Goal: Task Accomplishment & Management: Use online tool/utility

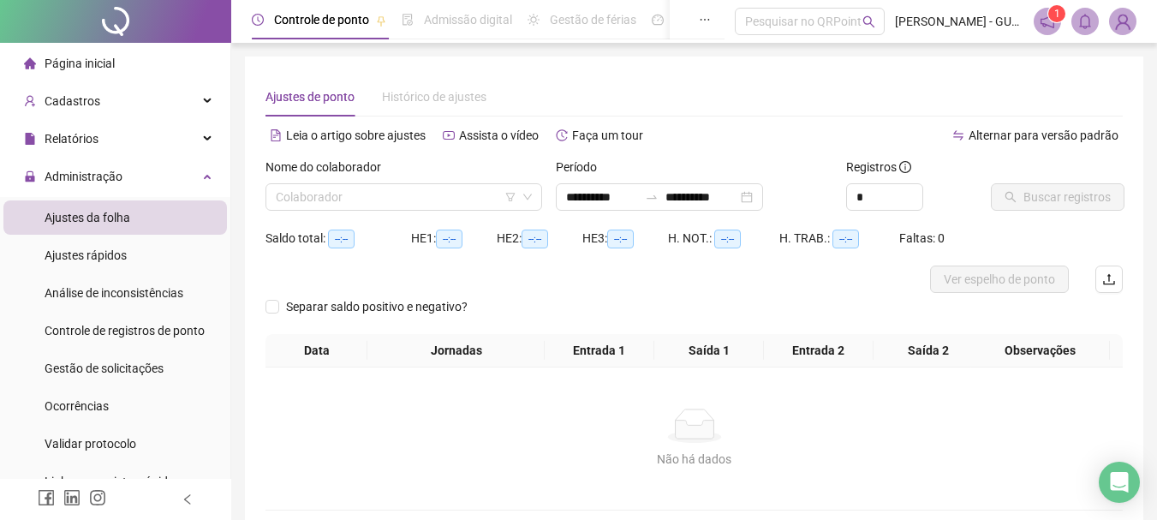
click at [118, 62] on li "Página inicial" at bounding box center [114, 63] width 223 height 34
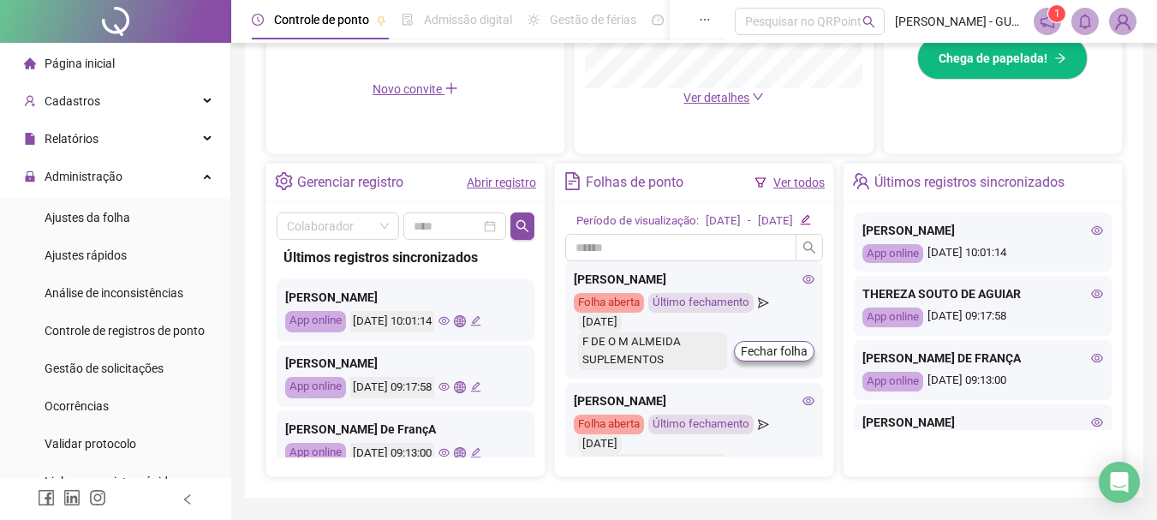
scroll to position [514, 0]
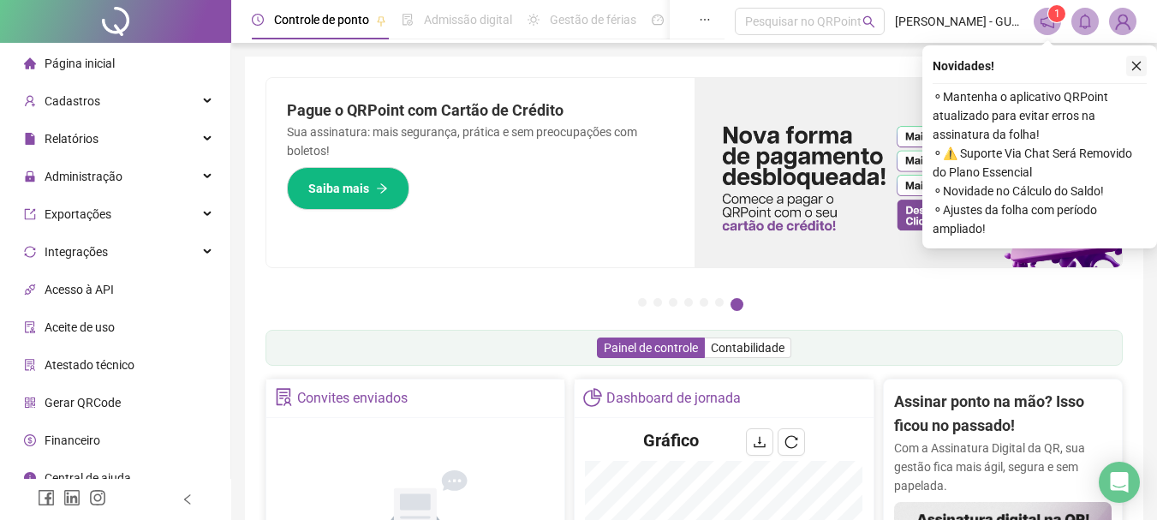
click at [1129, 68] on button "button" at bounding box center [1136, 66] width 21 height 21
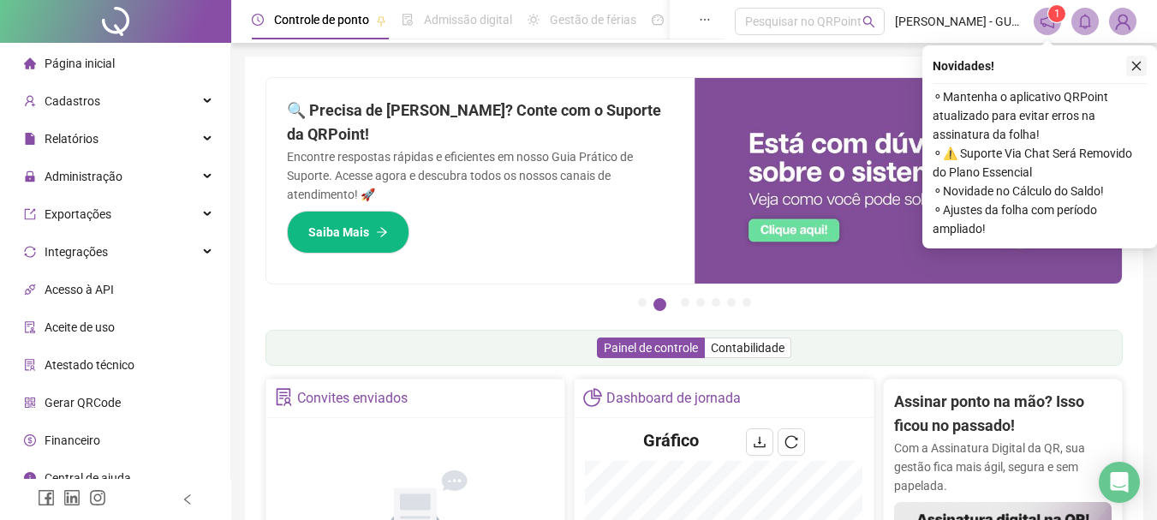
click at [1136, 63] on icon "close" at bounding box center [1136, 66] width 12 height 12
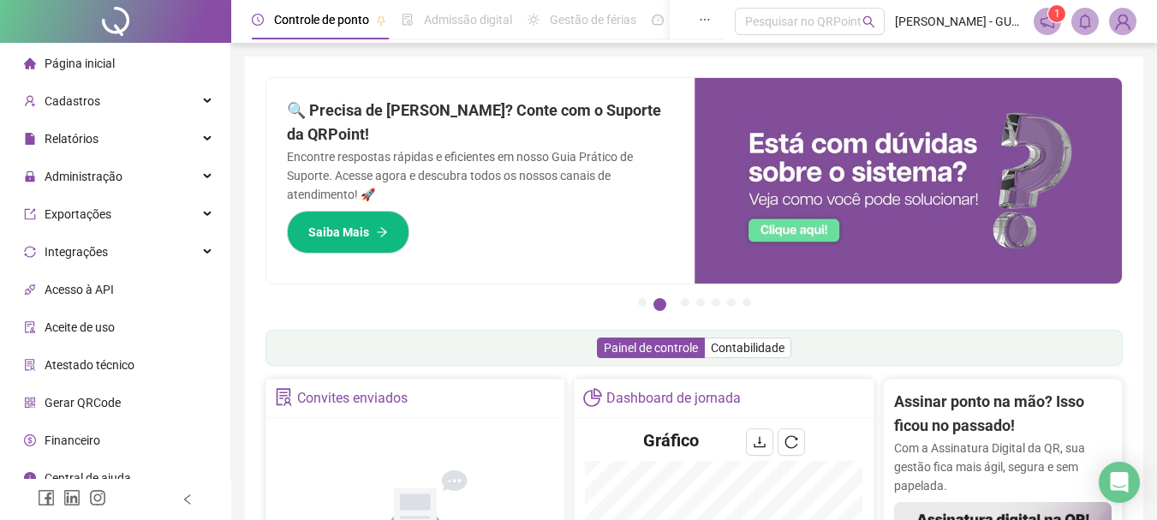
scroll to position [171, 0]
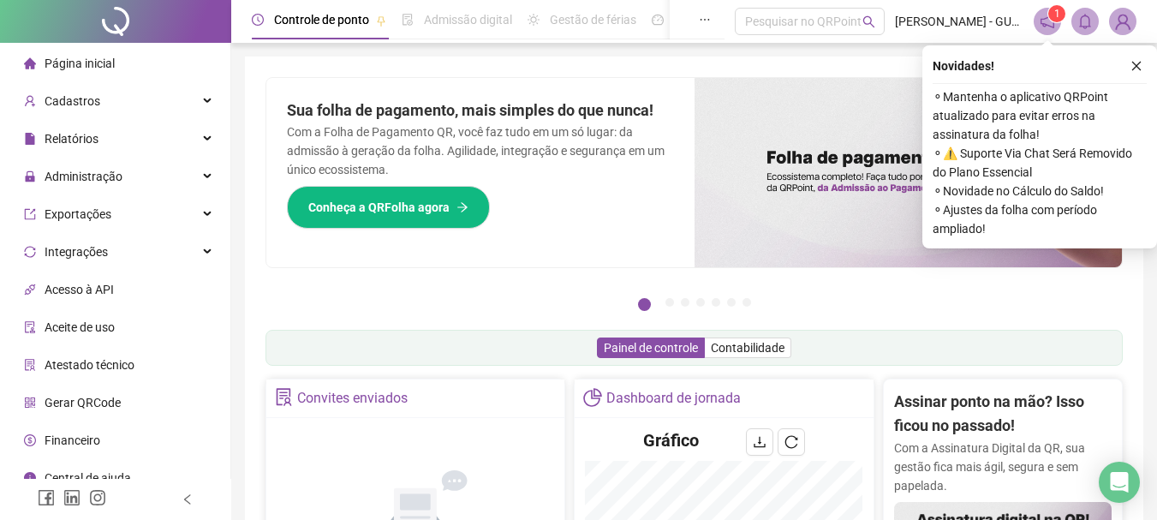
scroll to position [171, 0]
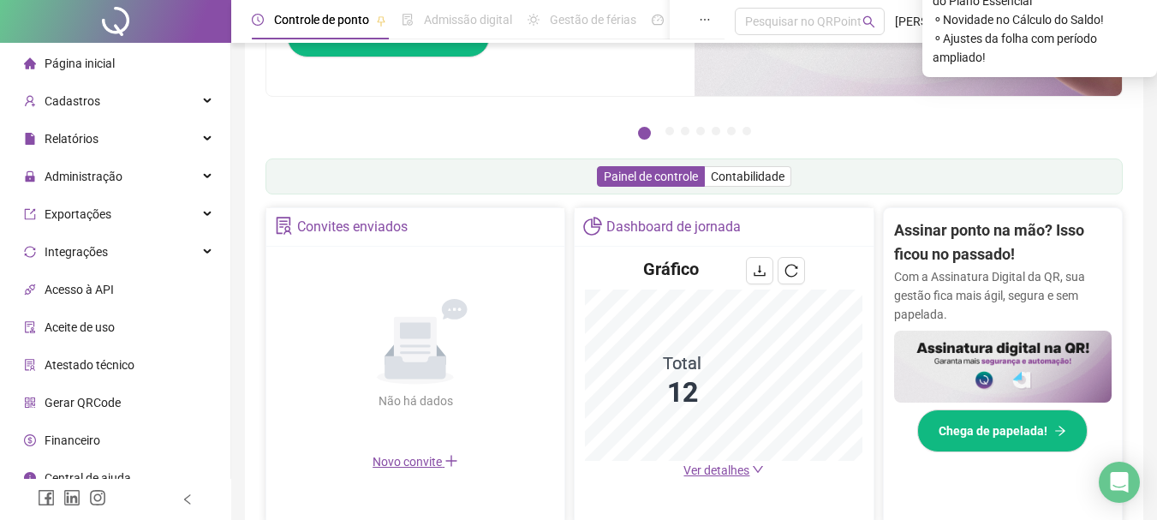
click at [736, 468] on span "Ver detalhes" at bounding box center [716, 470] width 66 height 14
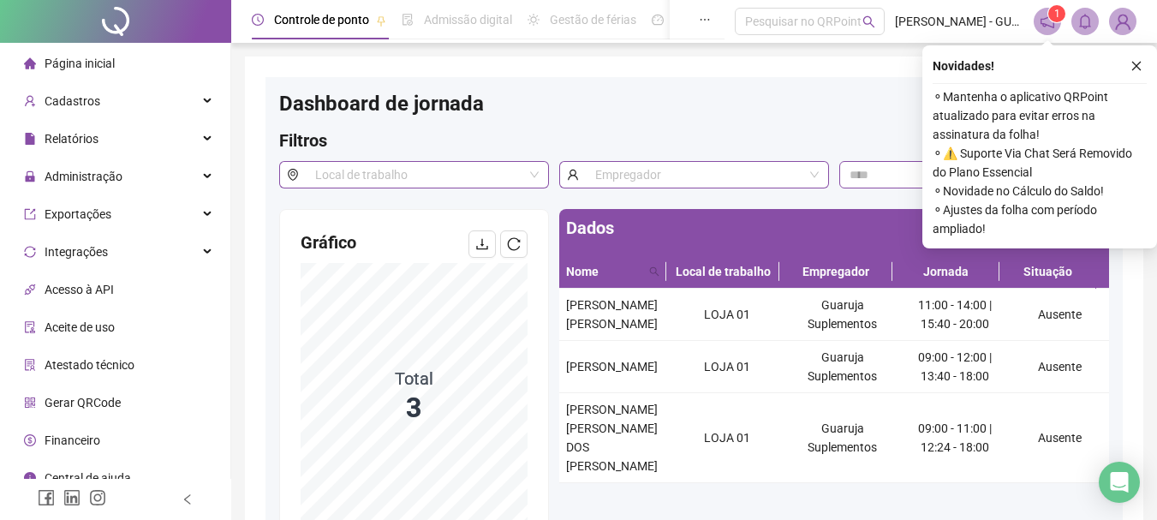
click at [110, 57] on span "Página inicial" at bounding box center [80, 64] width 70 height 14
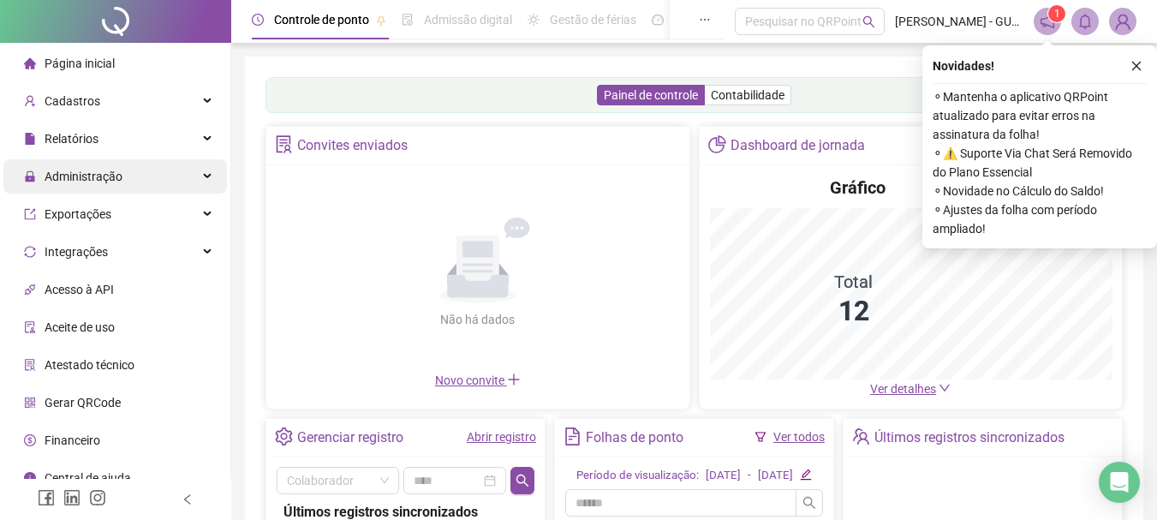
click at [114, 184] on span "Administração" at bounding box center [73, 176] width 98 height 34
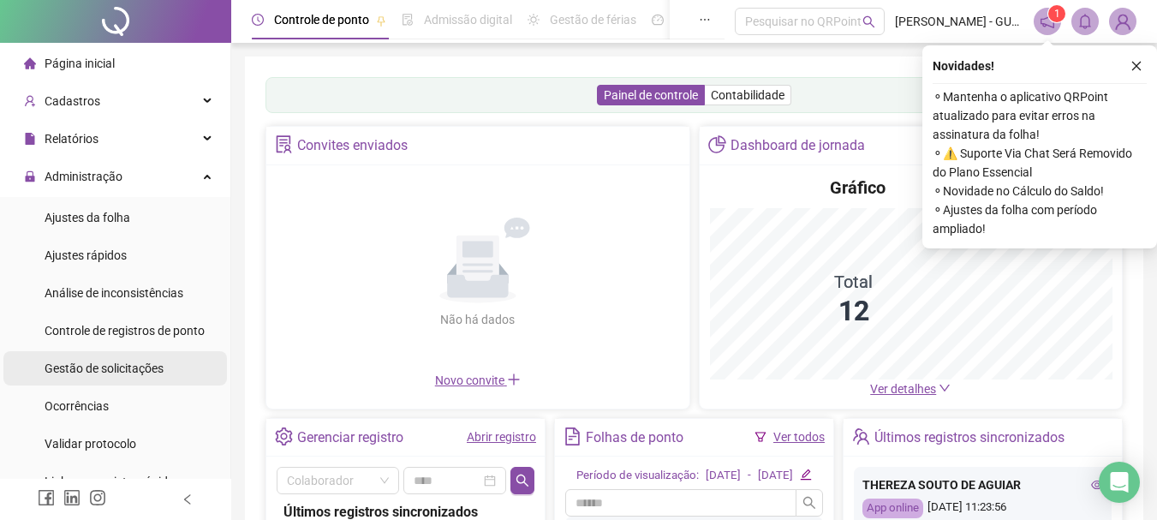
click at [145, 365] on span "Gestão de solicitações" at bounding box center [104, 368] width 119 height 14
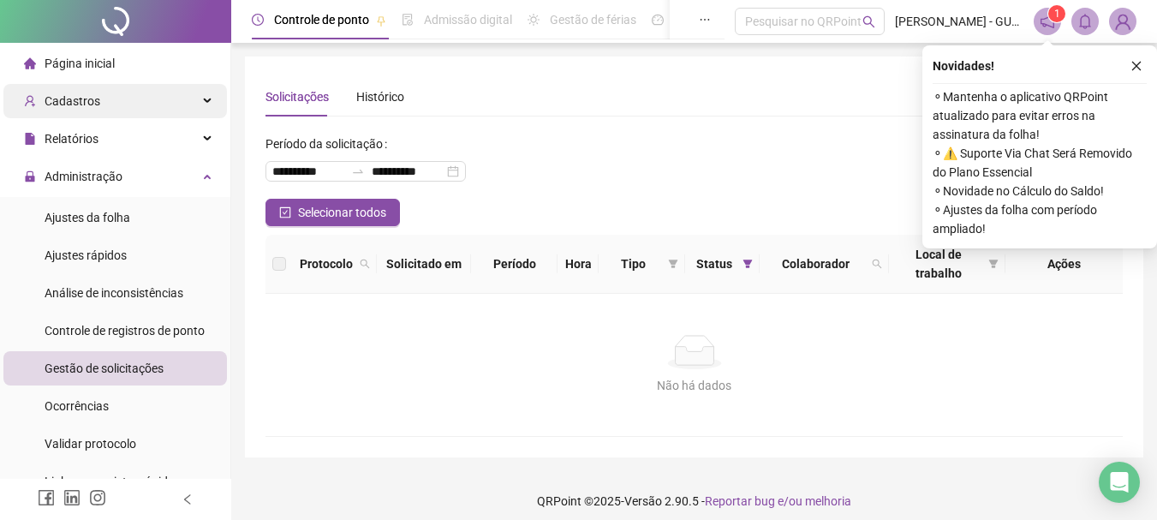
click at [96, 103] on span "Cadastros" at bounding box center [73, 101] width 56 height 14
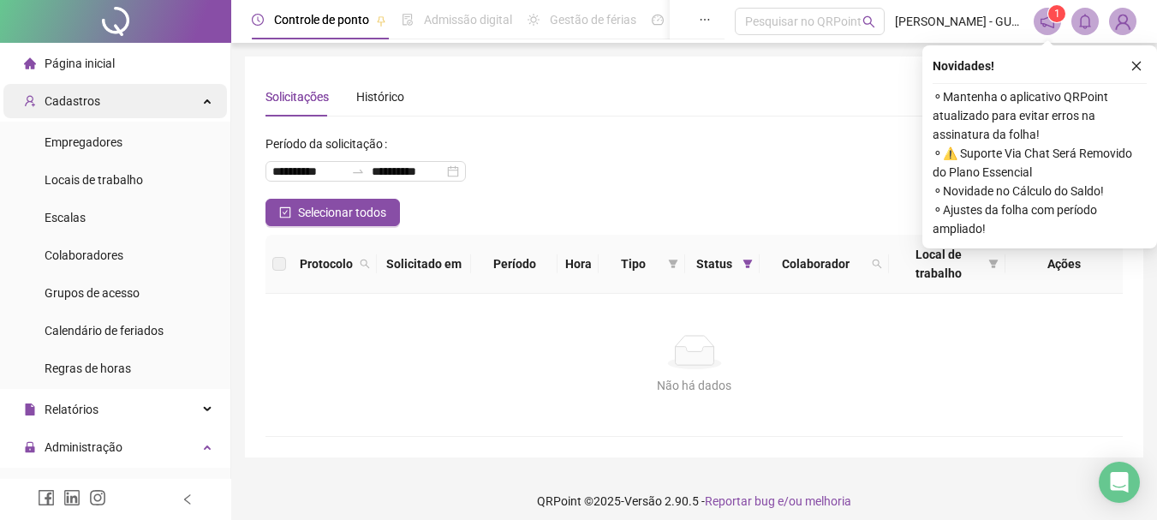
click at [84, 109] on span "Cadastros" at bounding box center [62, 101] width 76 height 34
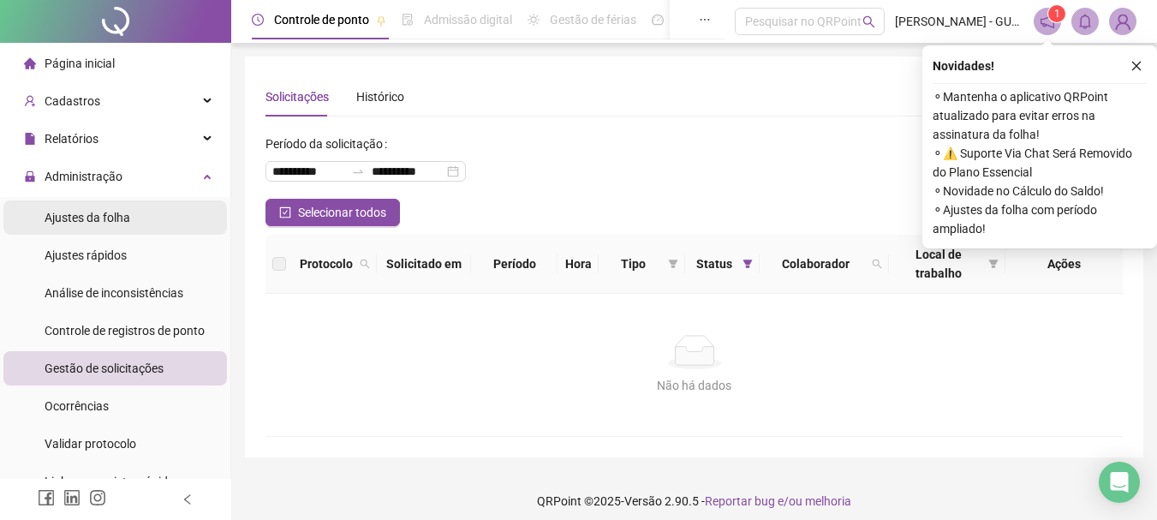
click at [104, 213] on span "Ajustes da folha" at bounding box center [88, 218] width 86 height 14
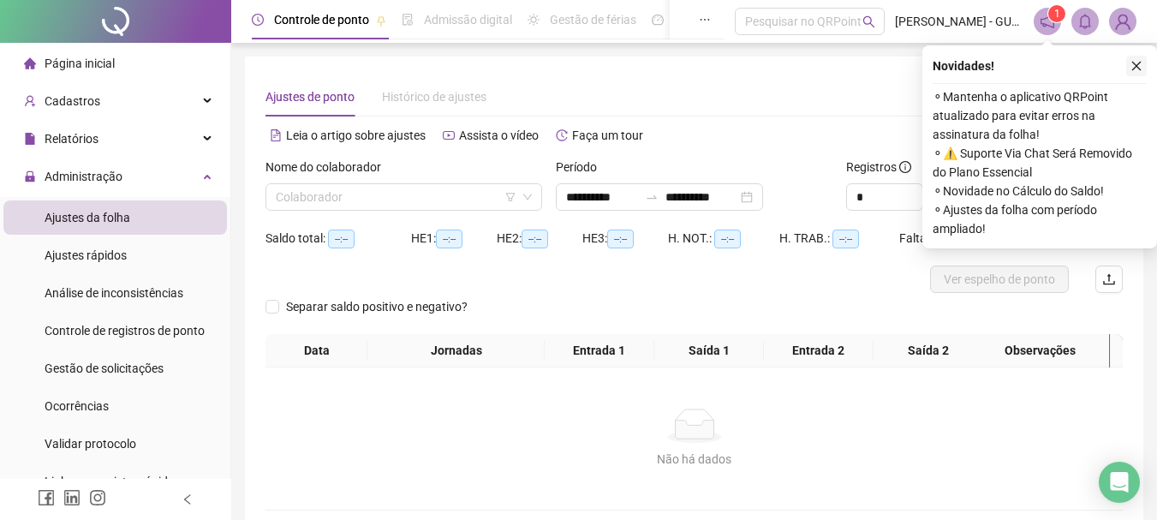
click at [1137, 71] on icon "close" at bounding box center [1136, 66] width 12 height 12
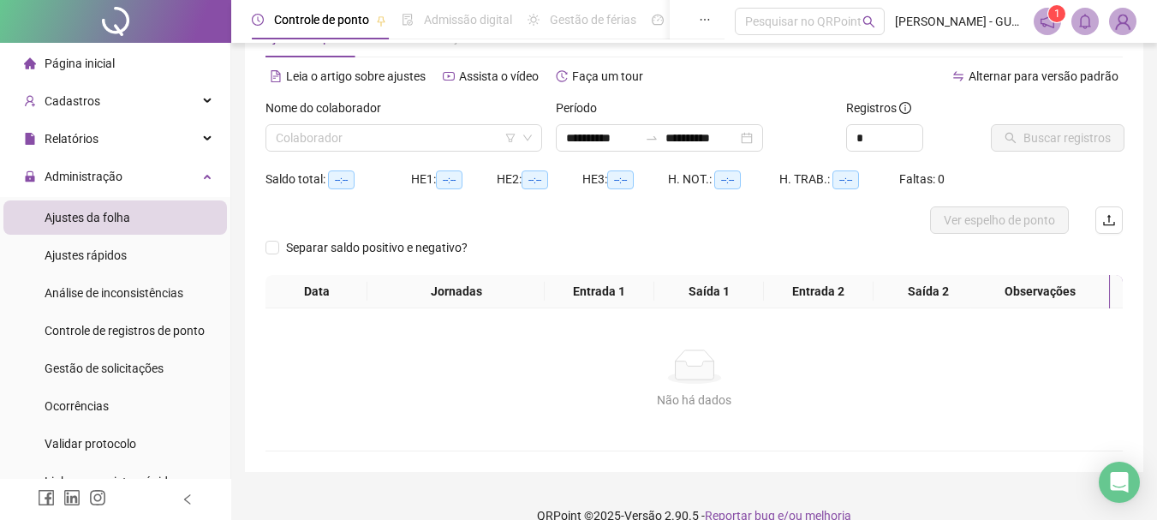
scroll to position [85, 0]
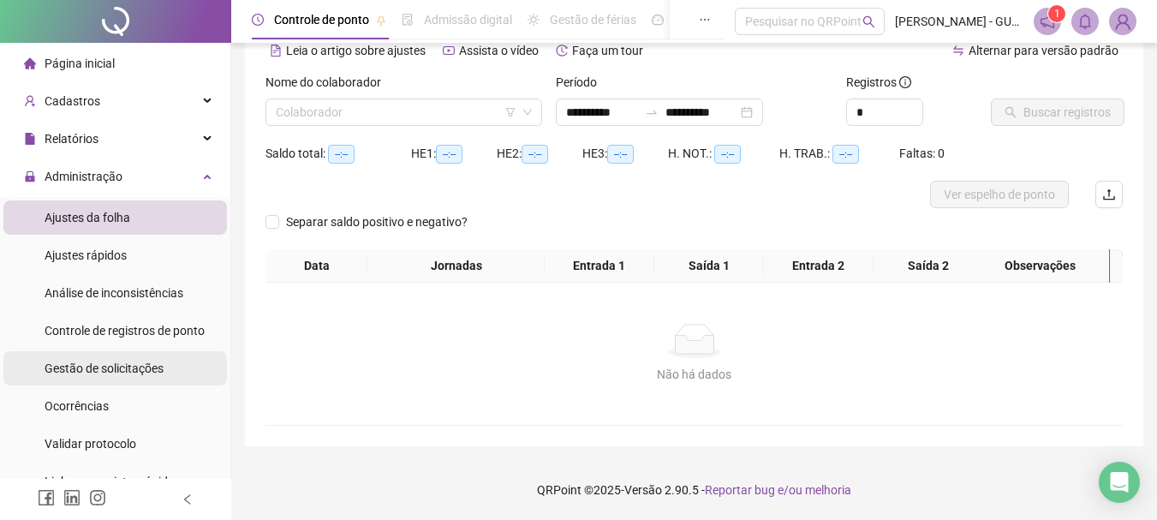
click at [128, 356] on div "Gestão de solicitações" at bounding box center [104, 368] width 119 height 34
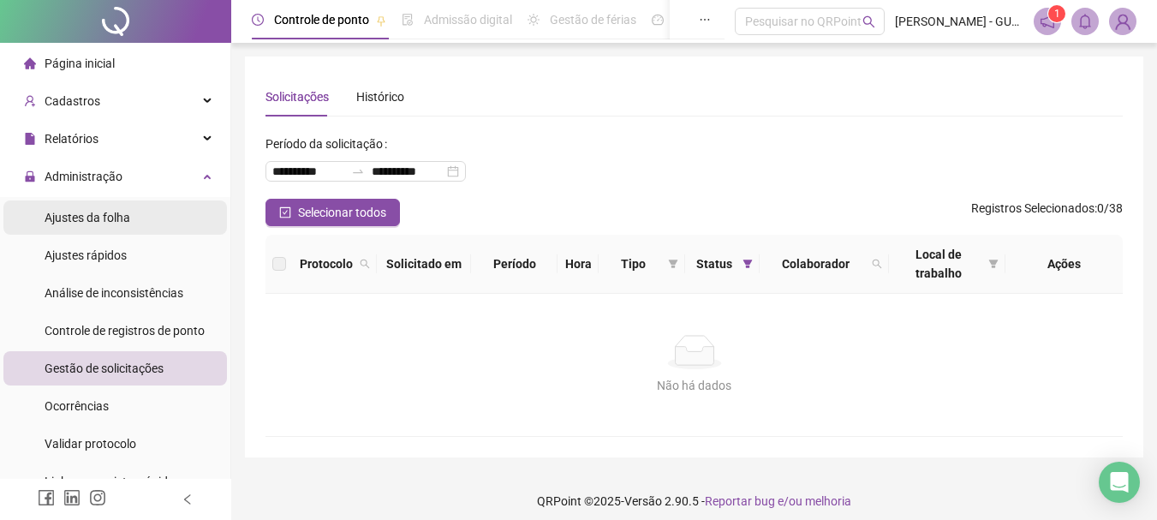
click at [99, 218] on span "Ajustes da folha" at bounding box center [88, 218] width 86 height 14
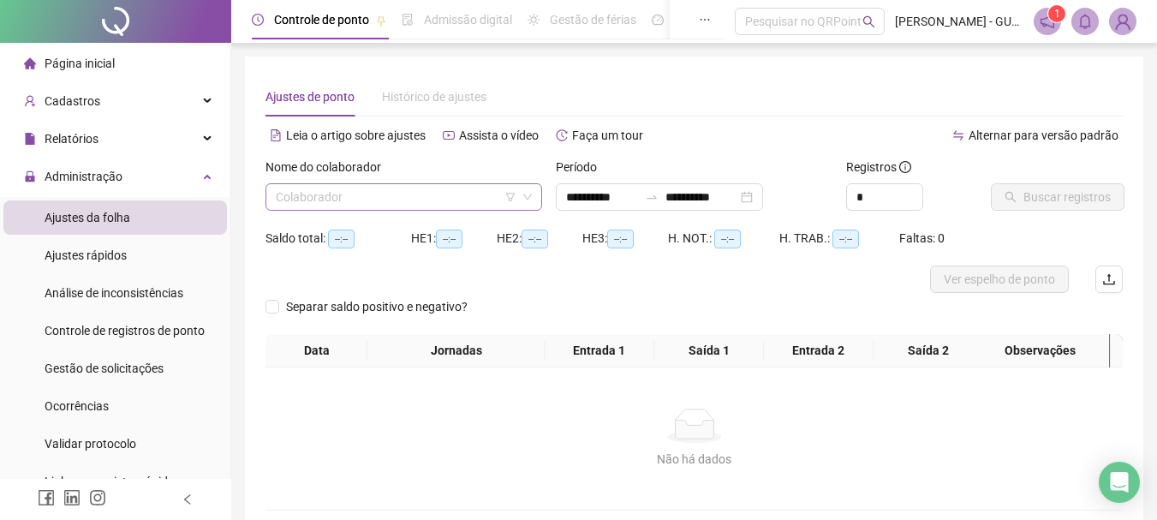
click at [356, 206] on input "search" at bounding box center [396, 197] width 241 height 26
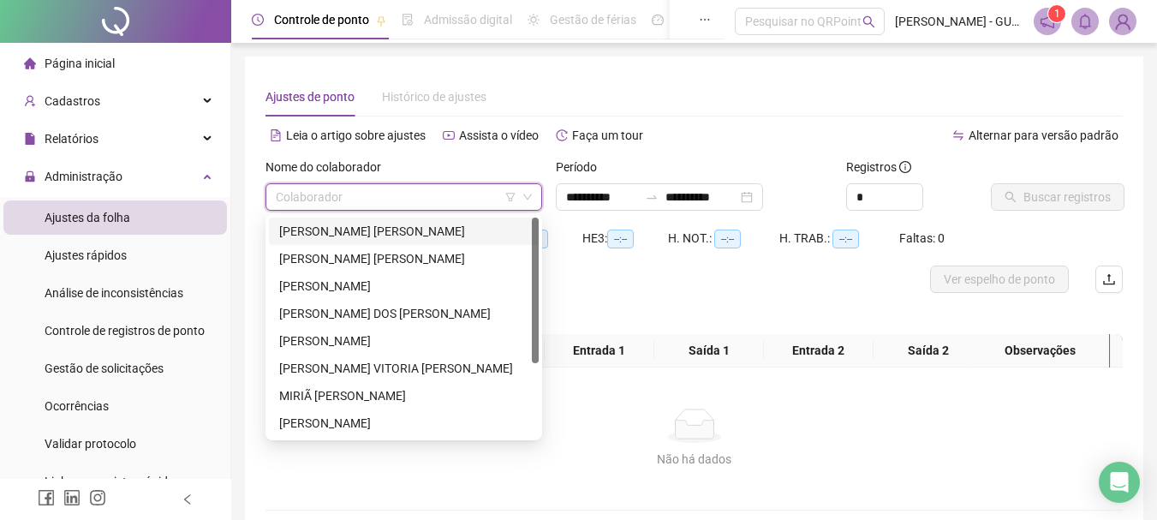
click at [363, 231] on div "[PERSON_NAME]" at bounding box center [403, 231] width 249 height 19
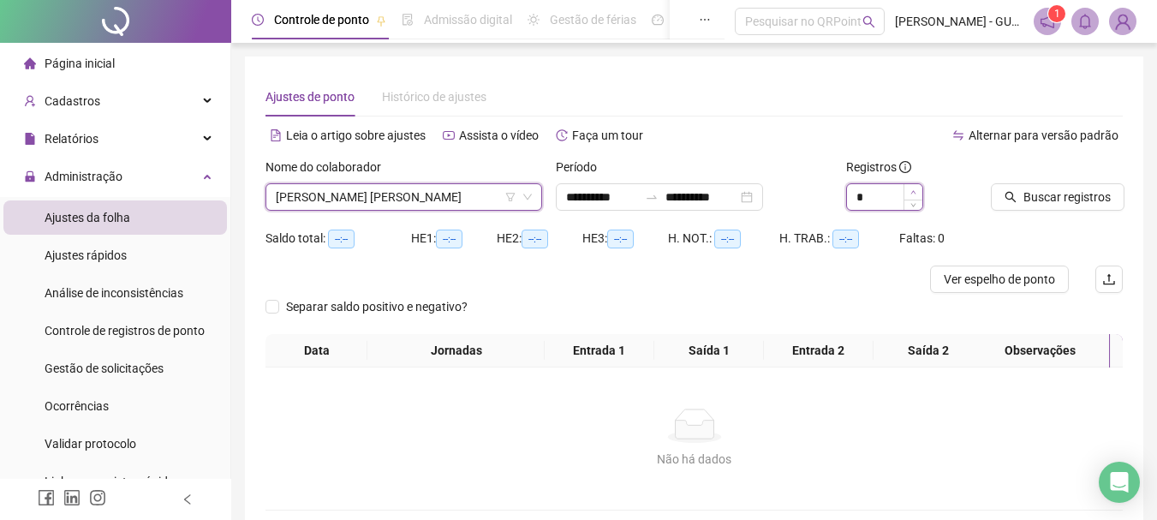
type input "*"
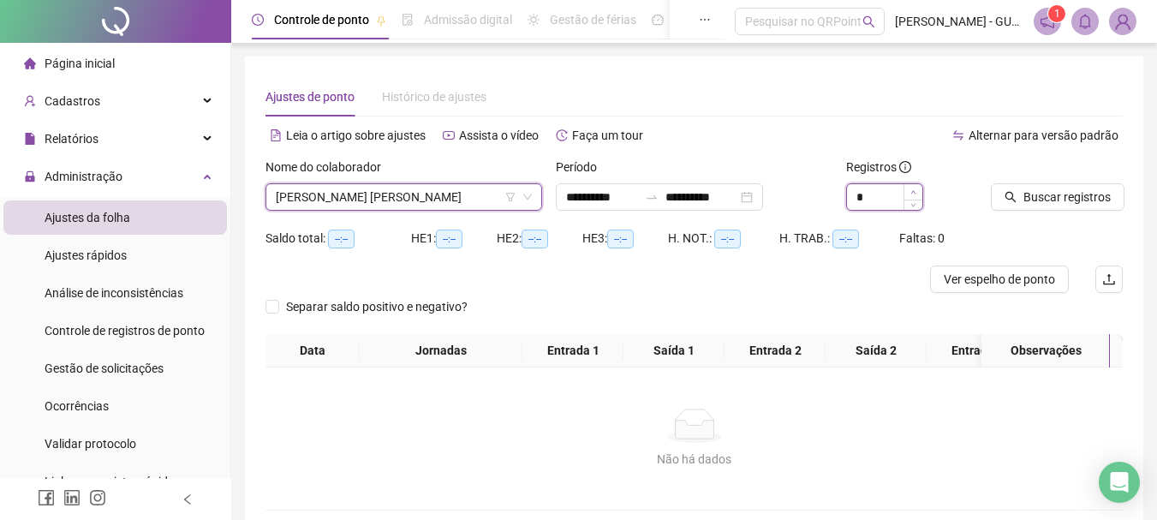
click at [908, 188] on span "Increase Value" at bounding box center [912, 191] width 19 height 15
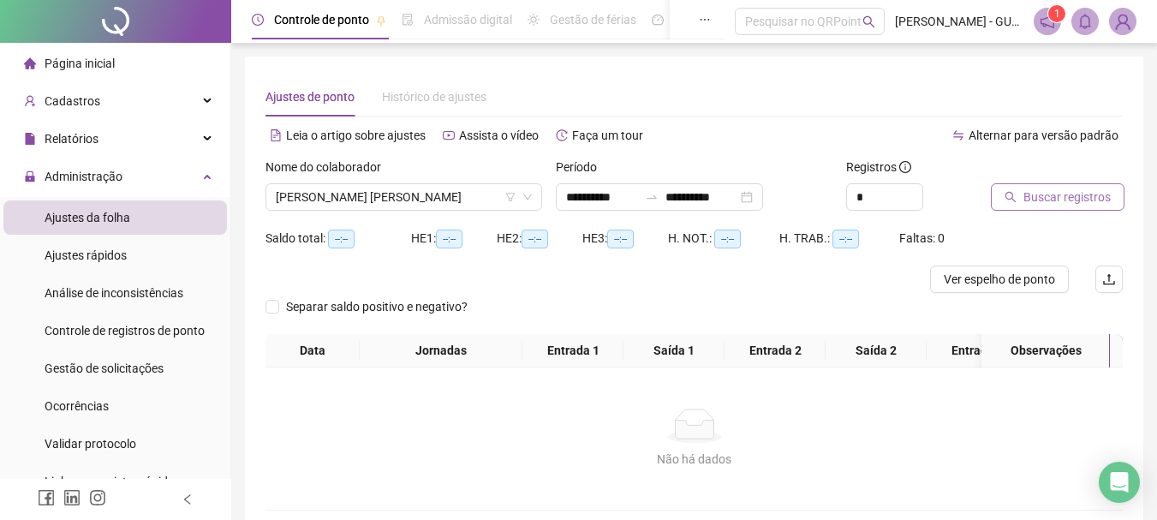
click at [1022, 185] on button "Buscar registros" at bounding box center [1058, 196] width 134 height 27
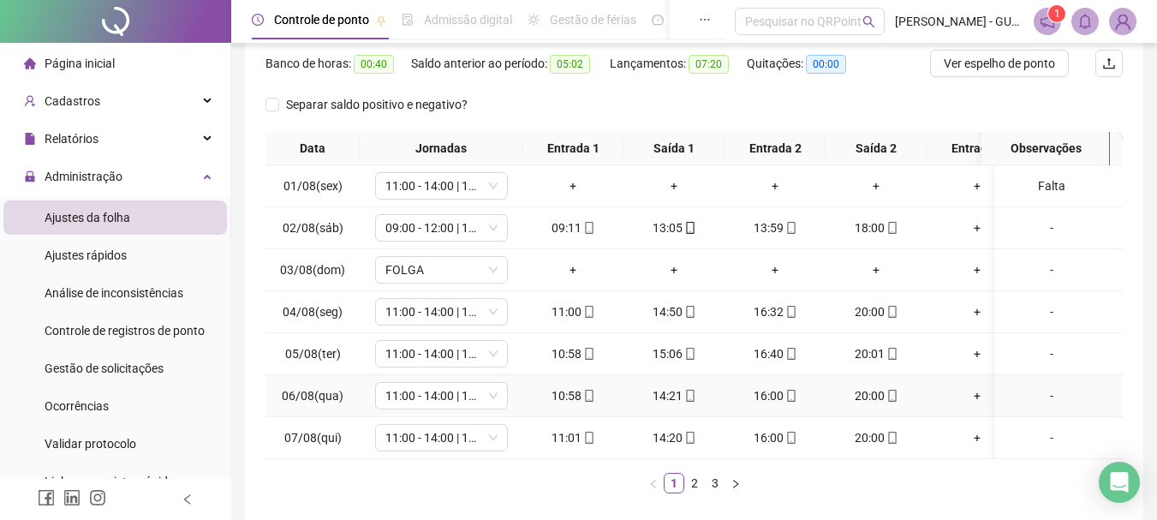
scroll to position [310, 0]
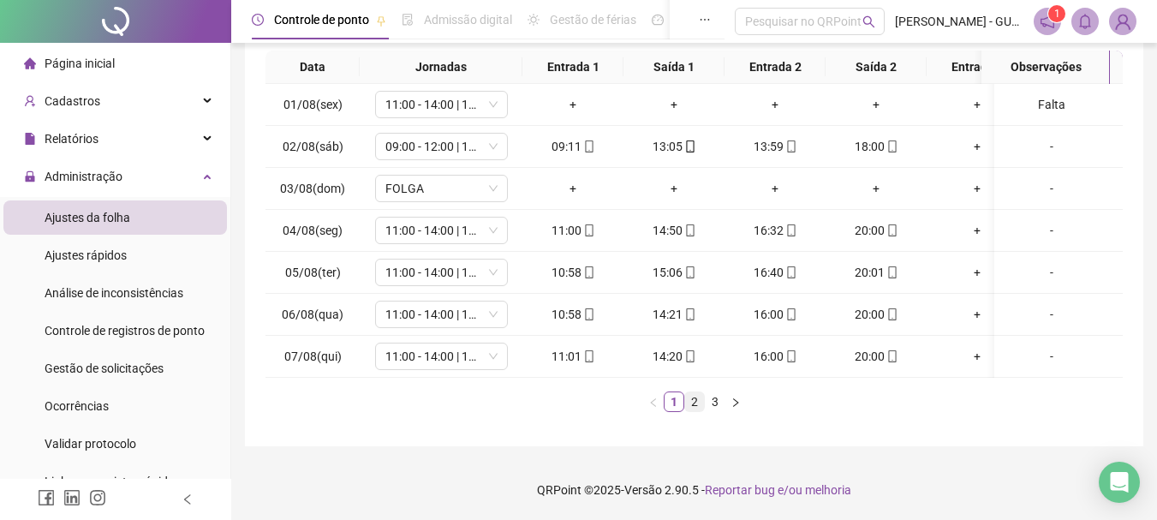
click at [688, 402] on link "2" at bounding box center [694, 401] width 19 height 19
click at [707, 403] on link "3" at bounding box center [715, 401] width 19 height 19
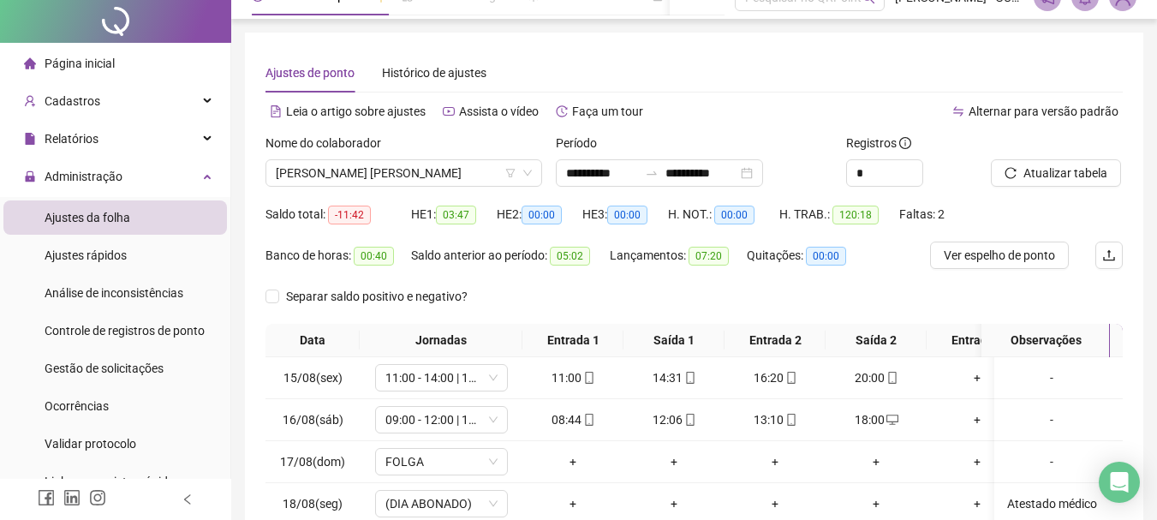
scroll to position [0, 0]
